Goal: Transaction & Acquisition: Subscribe to service/newsletter

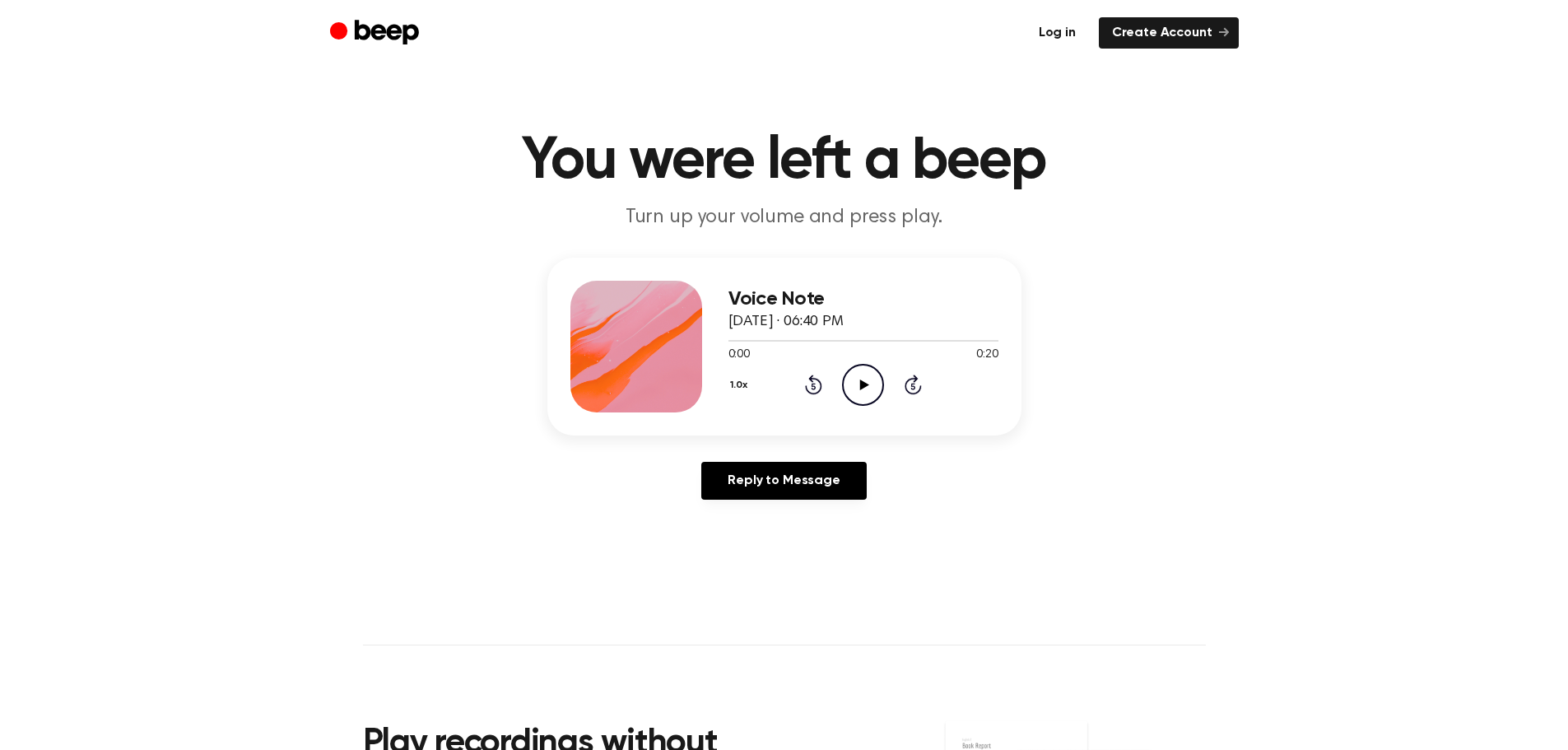
click at [1046, 33] on link "Log in" at bounding box center [1057, 32] width 63 height 31
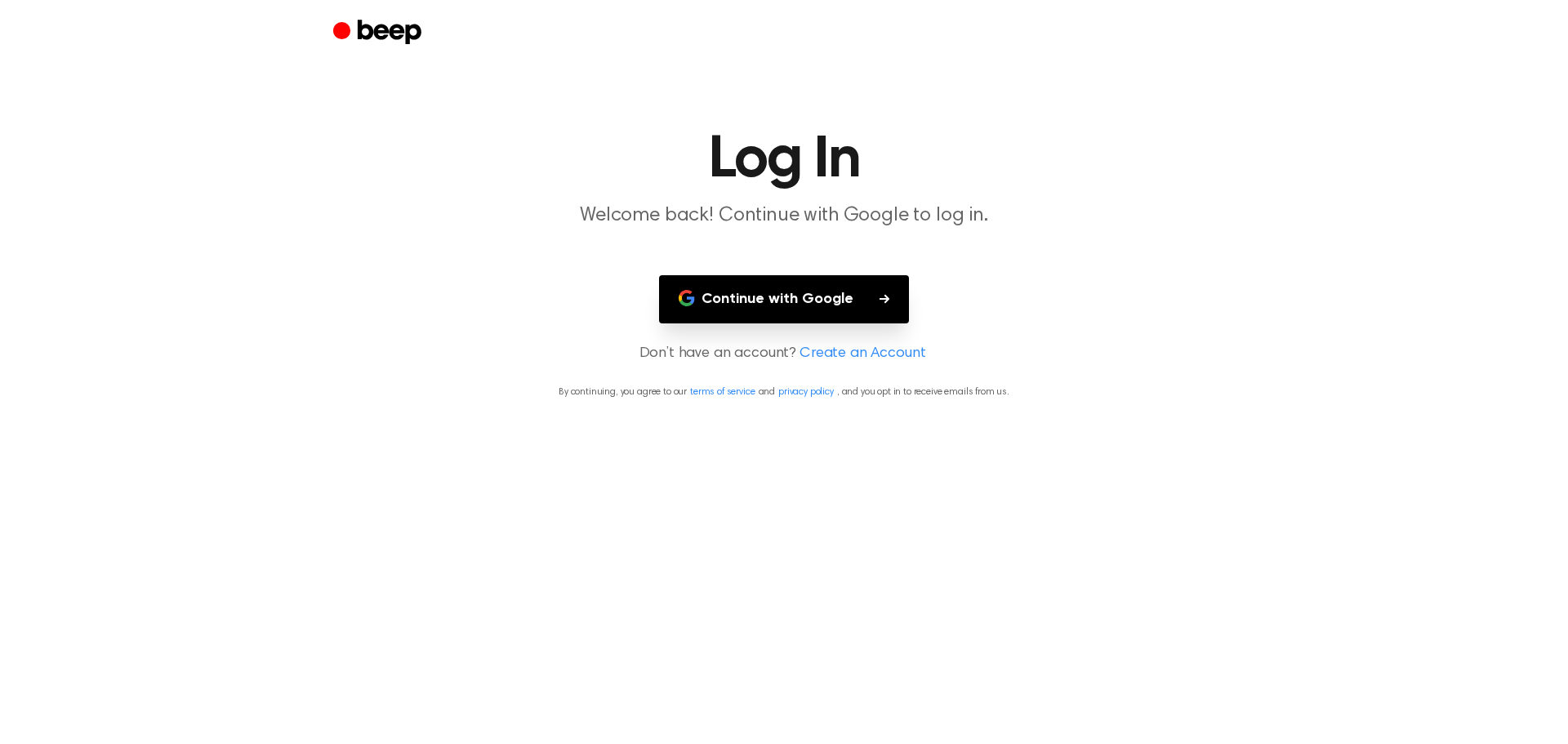
click at [852, 301] on button "Continue with Google" at bounding box center [784, 299] width 250 height 49
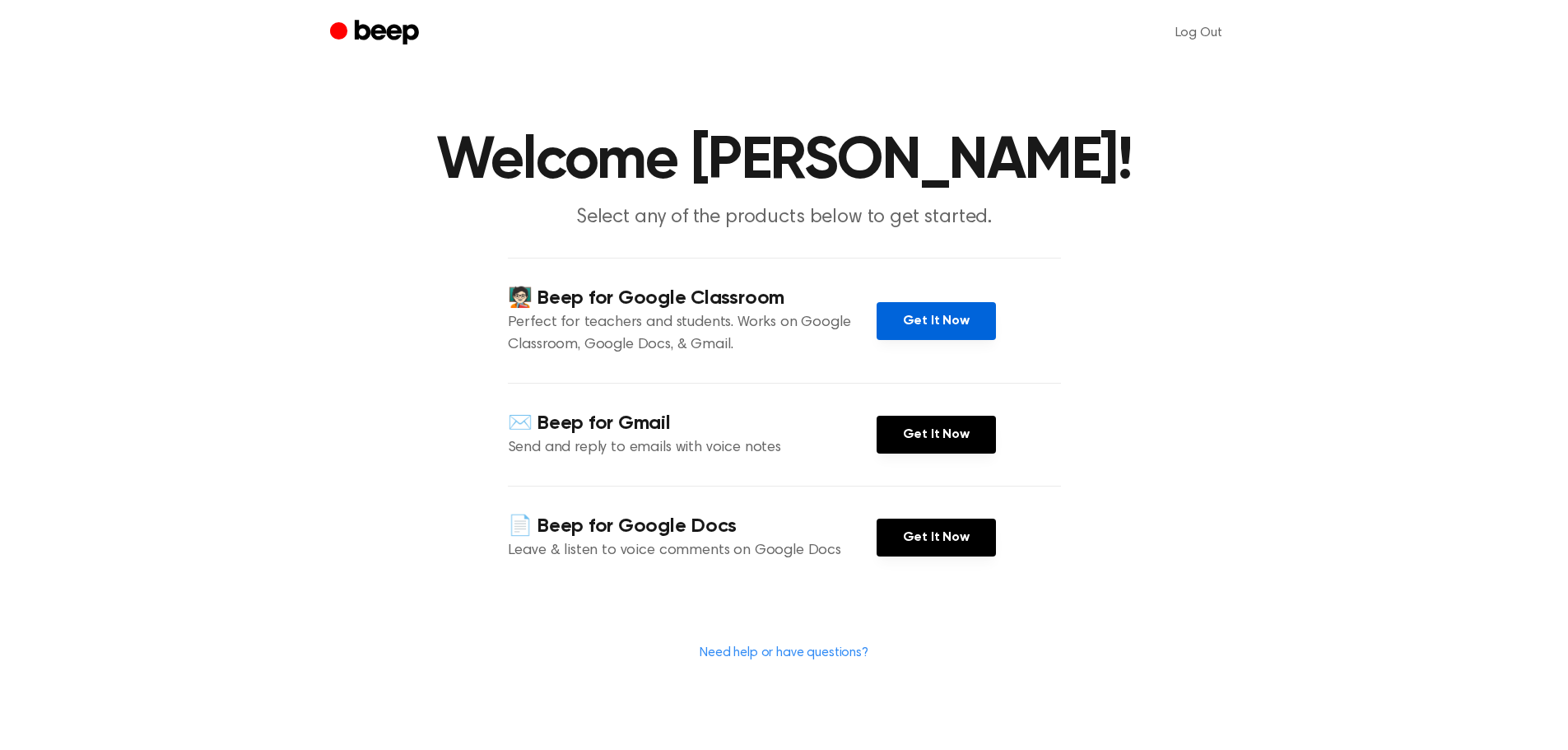
click at [912, 326] on link "Get It Now" at bounding box center [936, 321] width 119 height 38
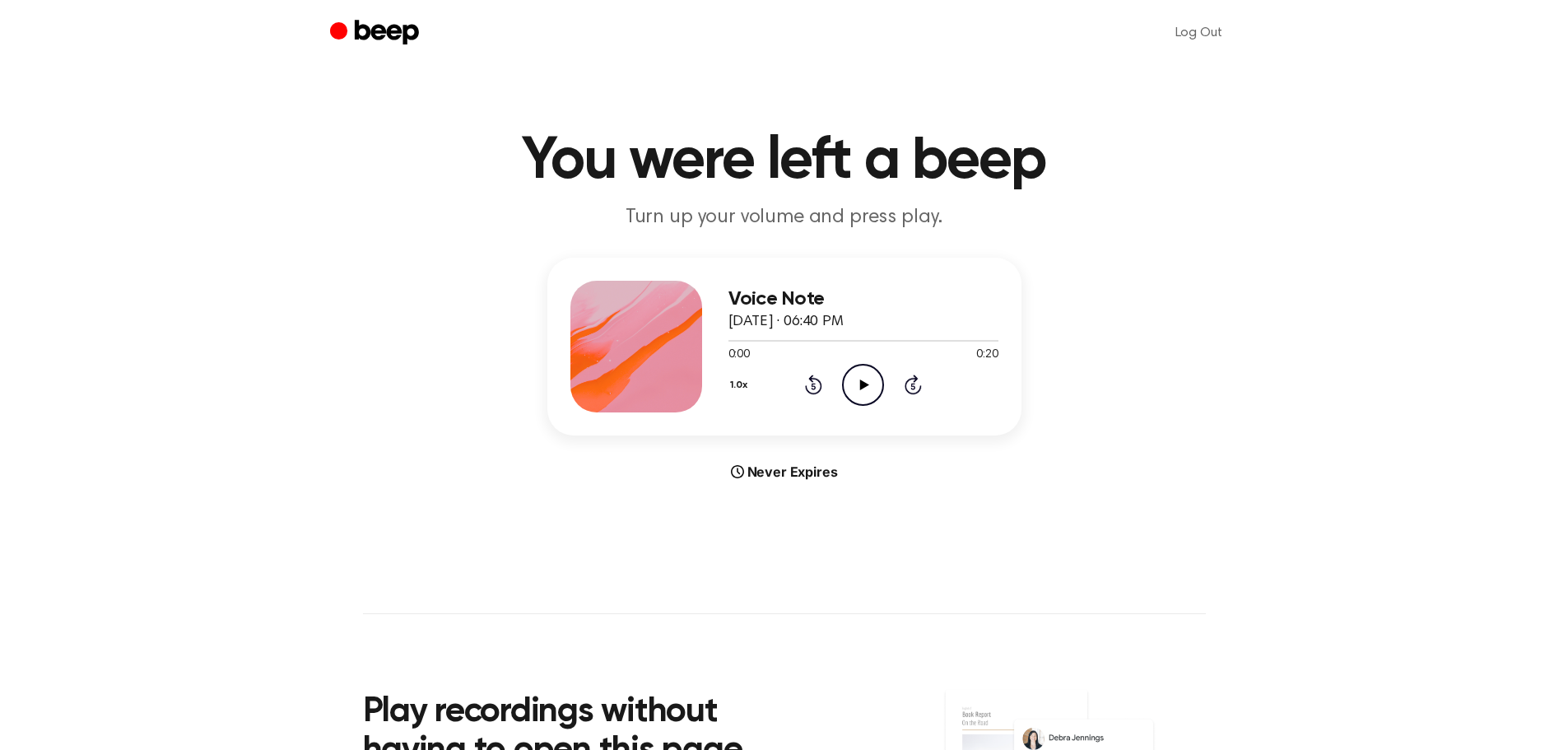
click at [863, 382] on icon at bounding box center [864, 384] width 9 height 11
click at [812, 386] on icon at bounding box center [814, 386] width 4 height 7
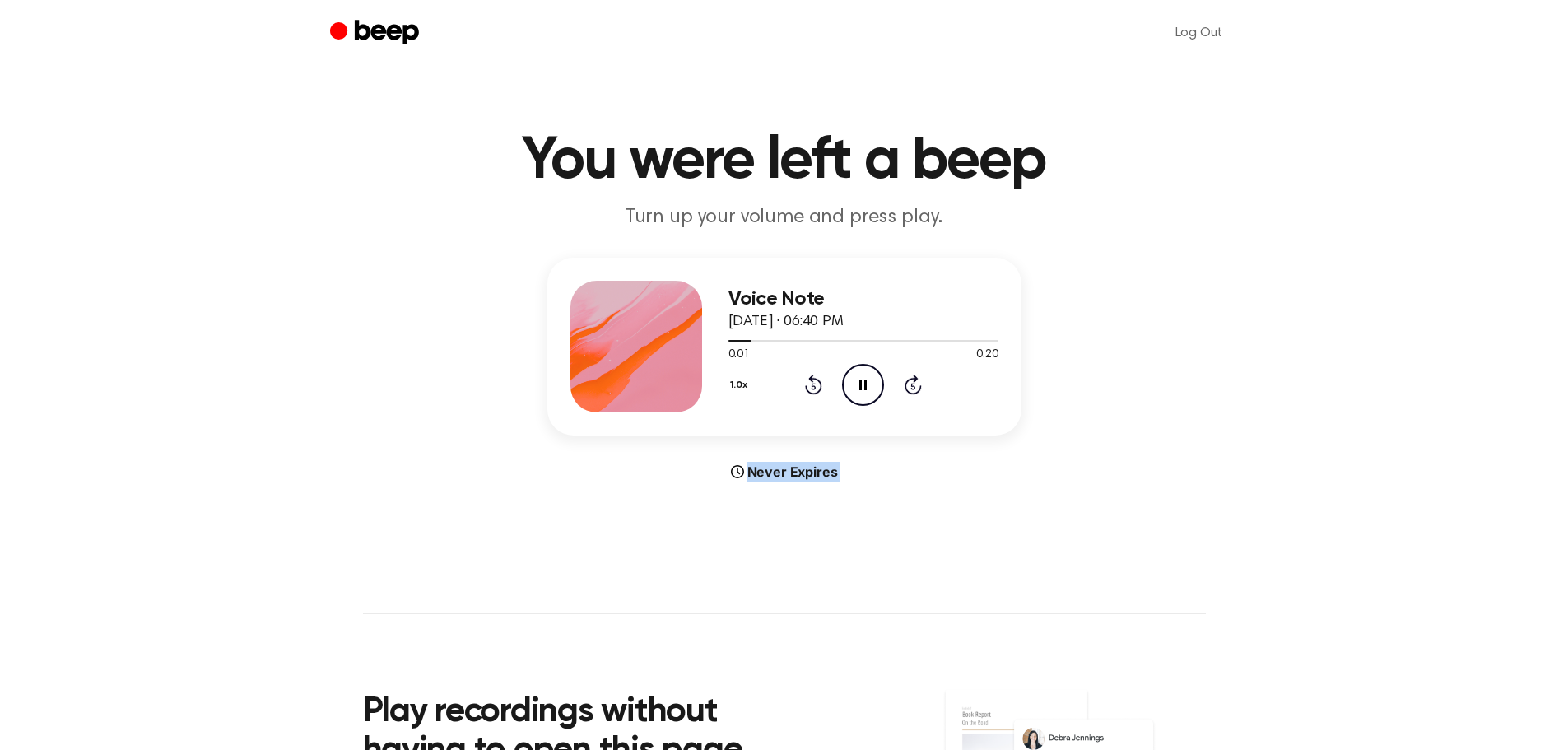
click at [812, 386] on icon at bounding box center [814, 386] width 4 height 7
click at [854, 388] on icon "Pause Audio" at bounding box center [863, 384] width 42 height 42
